Goal: Obtain resource: Obtain resource

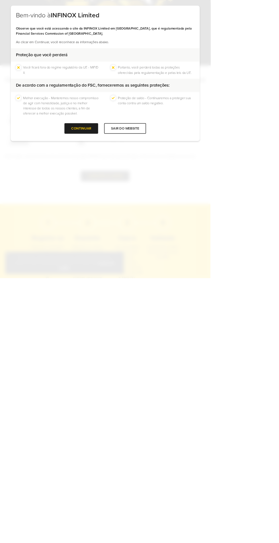
click at [108, 345] on div at bounding box center [108, 345] width 0 height 0
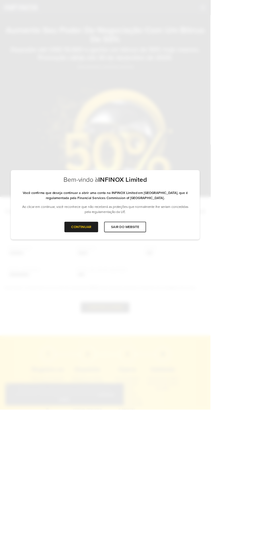
click at [130, 308] on div "CONTINUAR" at bounding box center [107, 301] width 45 height 14
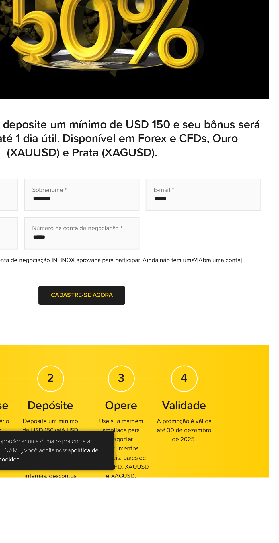
scroll to position [1, 0]
